Goal: Download file/media

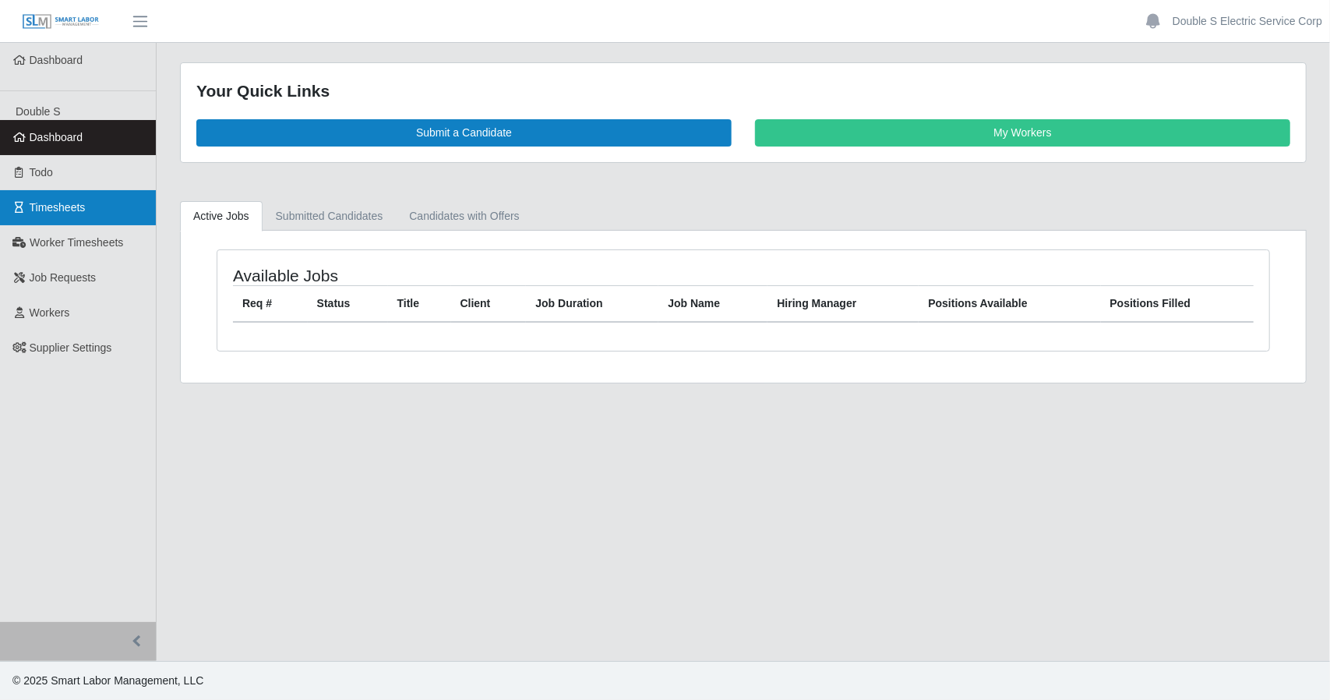
click at [116, 219] on link "Timesheets" at bounding box center [78, 207] width 156 height 35
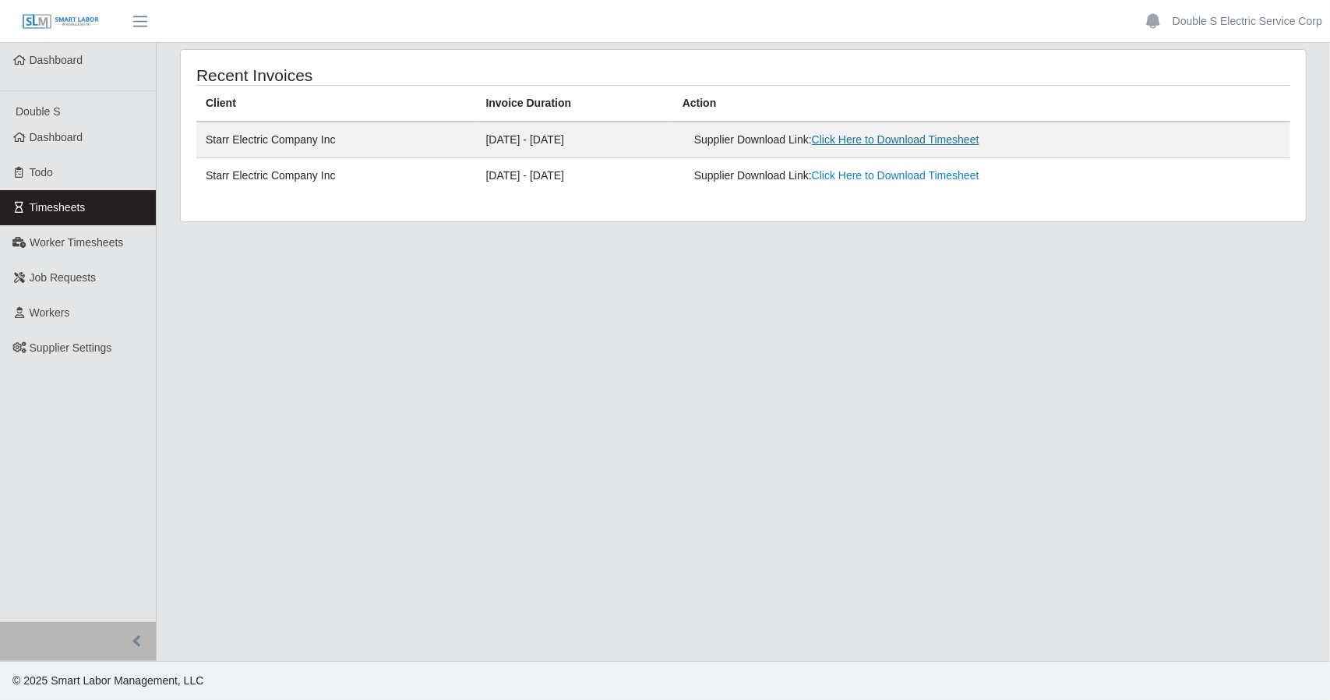
click at [863, 143] on link "Click Here to Download Timesheet" at bounding box center [896, 139] width 168 height 12
click at [912, 138] on link "Click Here to Download Timesheet" at bounding box center [896, 139] width 168 height 12
click at [534, 139] on td "[DATE] - [DATE]" at bounding box center [575, 140] width 196 height 37
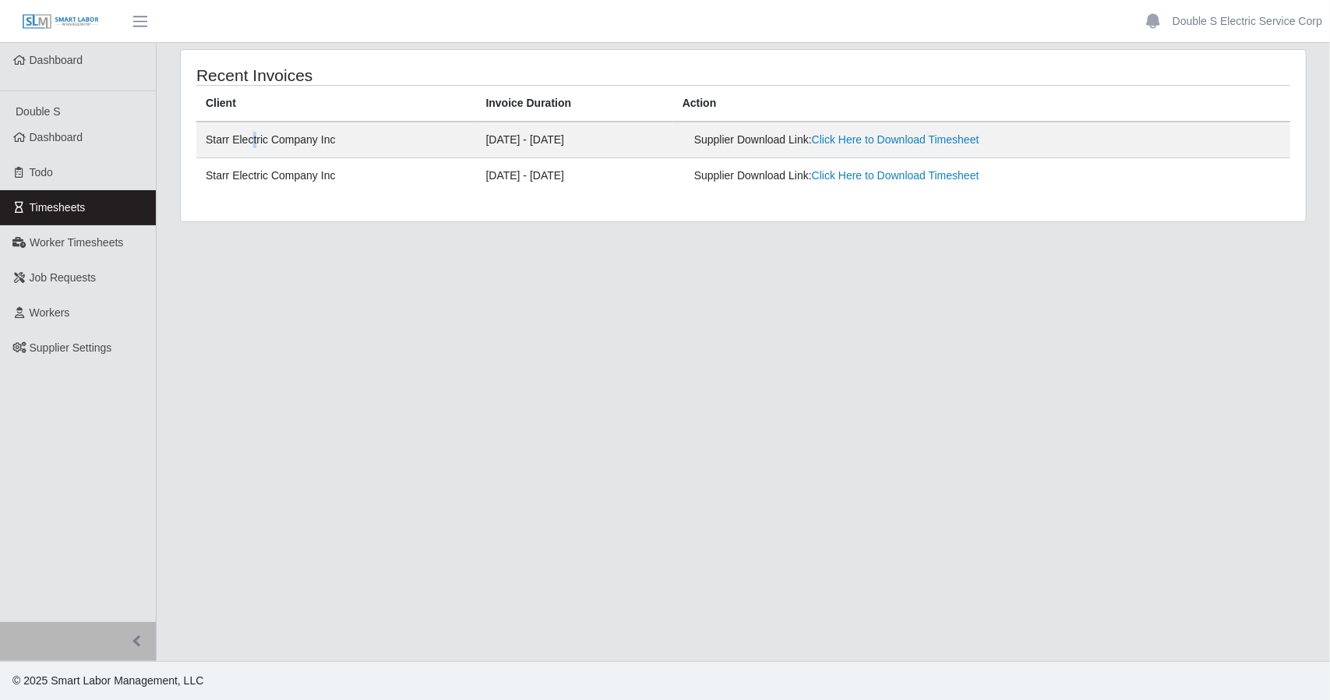
drag, startPoint x: 251, startPoint y: 143, endPoint x: 537, endPoint y: 116, distance: 287.2
click at [396, 136] on td "Starr Electric Company Inc" at bounding box center [336, 140] width 281 height 37
drag, startPoint x: 870, startPoint y: 375, endPoint x: 870, endPoint y: 383, distance: 8.6
click at [870, 383] on main "Recent Invoices Client Invoice Duration Action Starr Electric Company Inc [DATE…" at bounding box center [744, 352] width 1174 height 618
click at [954, 143] on link "Click Here to Download Timesheet" at bounding box center [896, 139] width 168 height 12
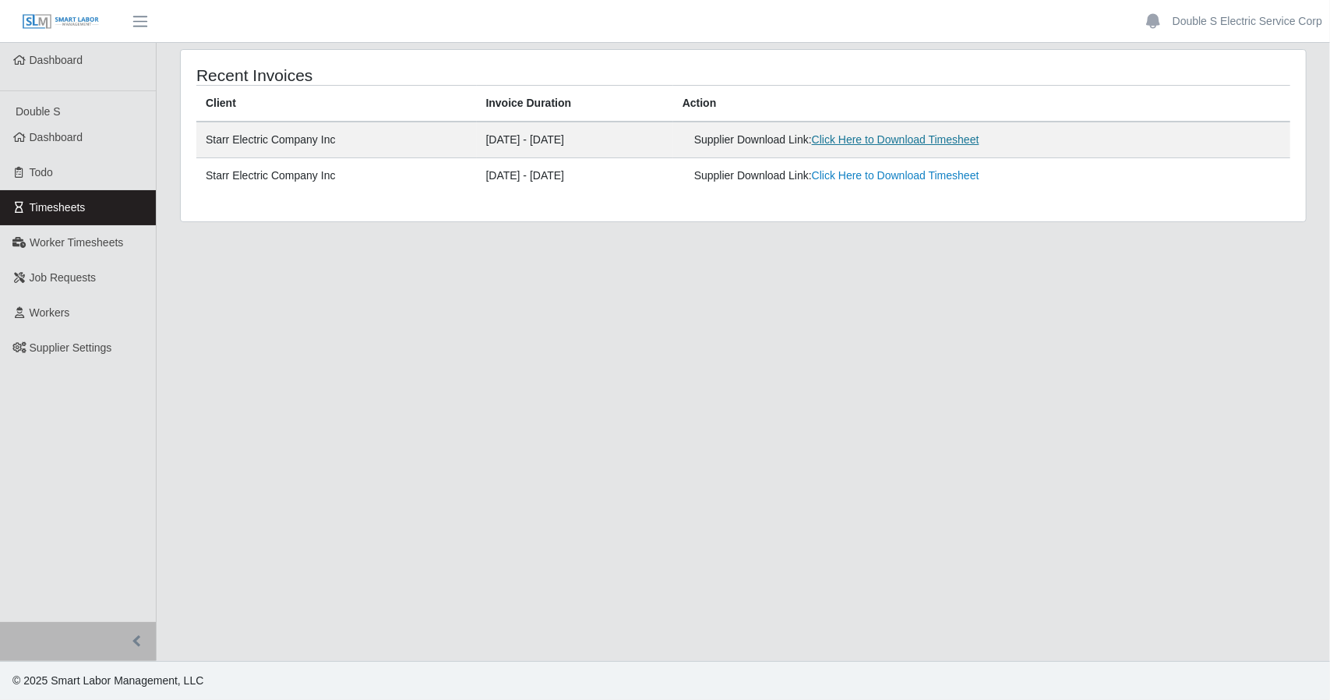
click at [953, 143] on link "Click Here to Download Timesheet" at bounding box center [896, 139] width 168 height 12
click at [917, 133] on link "Click Here to Download Timesheet" at bounding box center [896, 139] width 168 height 12
click at [907, 139] on link "Click Here to Download Timesheet" at bounding box center [896, 139] width 168 height 12
click at [969, 141] on link "Click Here to Download Timesheet" at bounding box center [896, 139] width 168 height 12
